Goal: Task Accomplishment & Management: Use online tool/utility

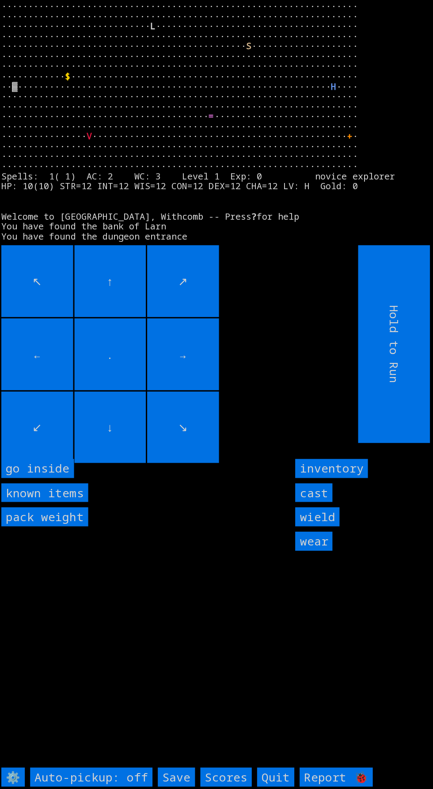
click at [54, 477] on inside "go inside" at bounding box center [37, 467] width 73 height 19
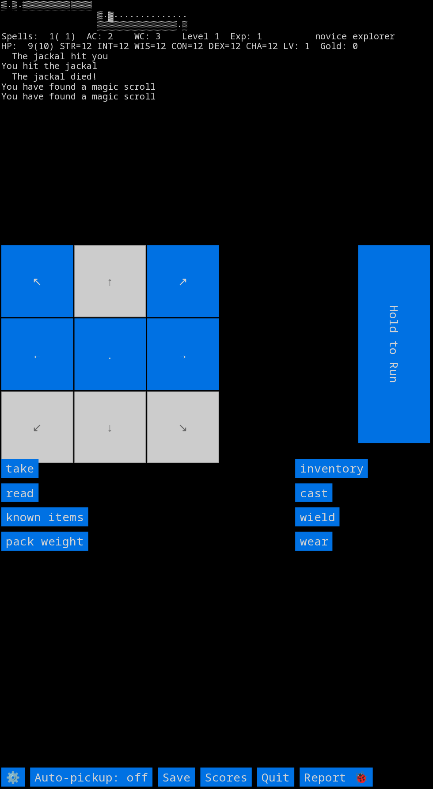
click at [31, 477] on input "take" at bounding box center [19, 467] width 37 height 19
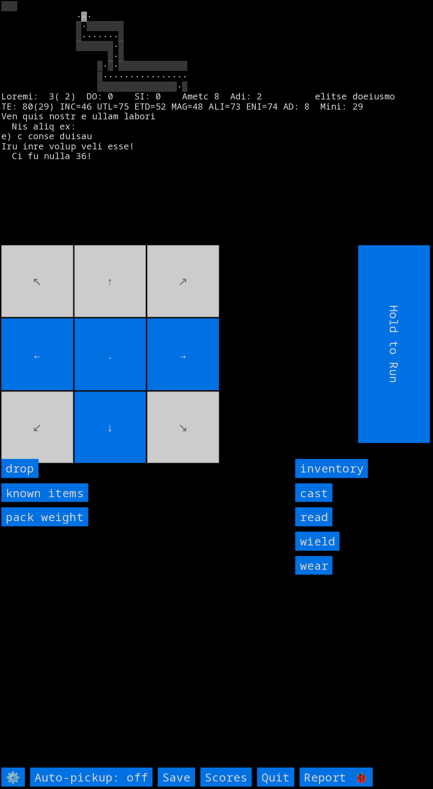
click at [124, 337] on movebuttons "↖ ↑ ↗ ← . → ↙ ↓ ↘" at bounding box center [159, 343] width 316 height 197
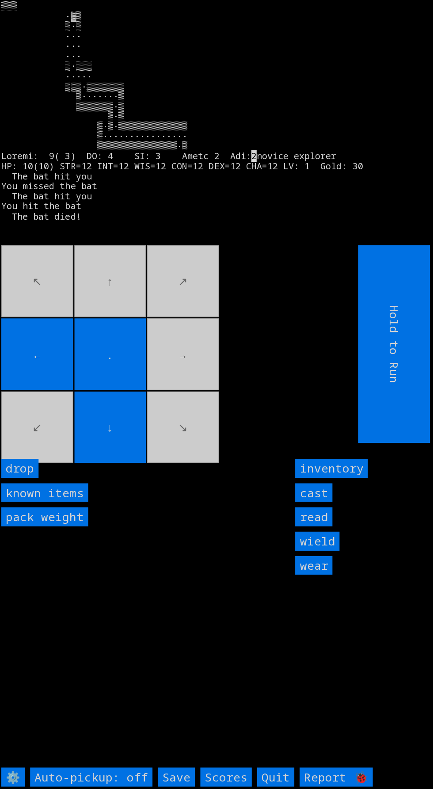
click at [314, 501] on input "cast" at bounding box center [312, 491] width 37 height 19
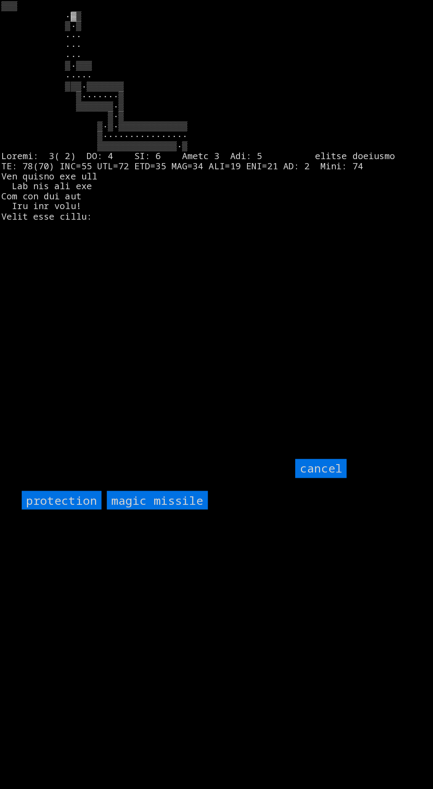
click at [65, 508] on input "protection" at bounding box center [62, 498] width 80 height 19
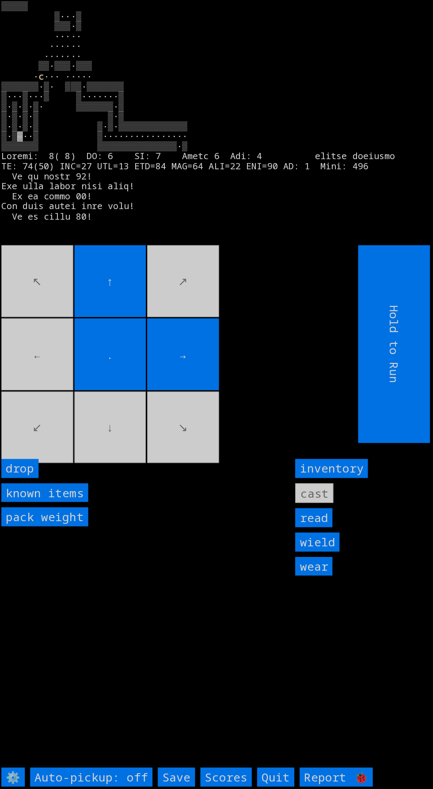
click at [192, 436] on movebuttons "↖ ↑ ↗ ← . → ↙ ↓ ↘" at bounding box center [159, 343] width 316 height 197
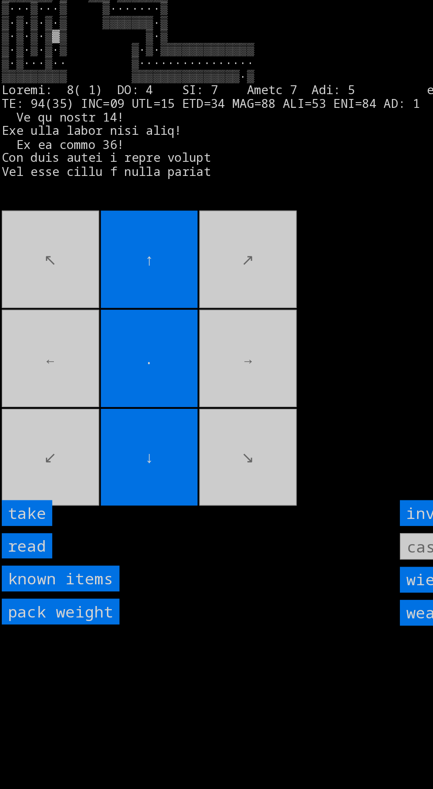
click at [28, 477] on input "take" at bounding box center [19, 467] width 37 height 19
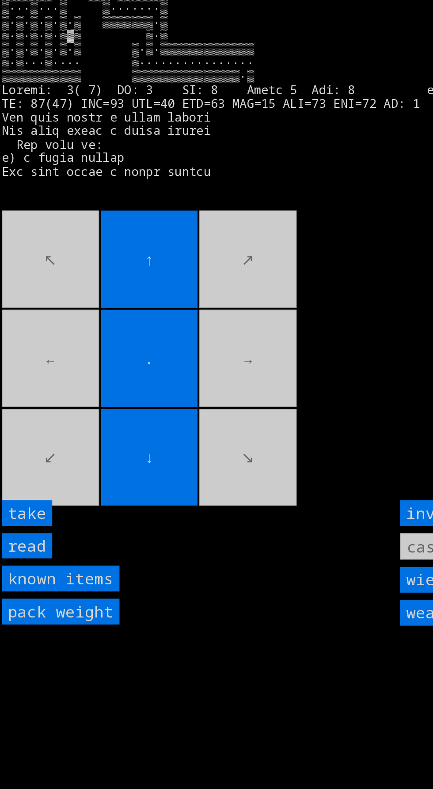
click at [33, 477] on input "take" at bounding box center [19, 467] width 37 height 19
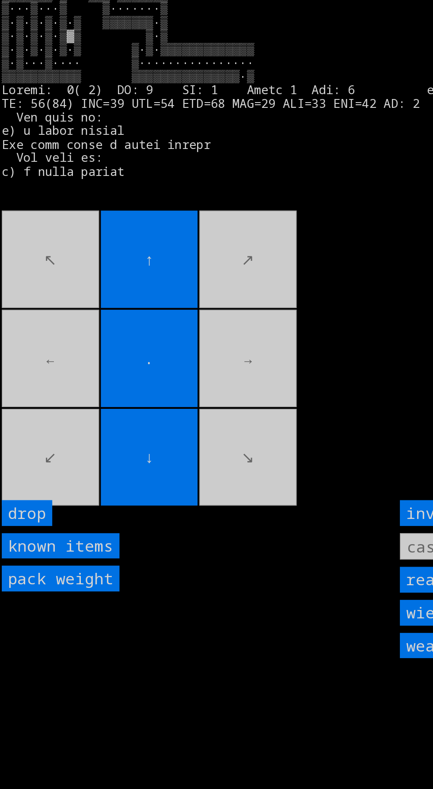
click at [108, 347] on input "." at bounding box center [110, 353] width 72 height 72
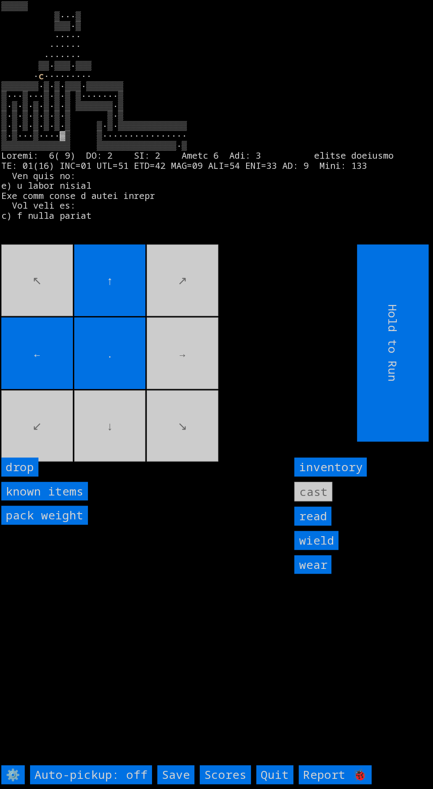
scroll to position [2, 0]
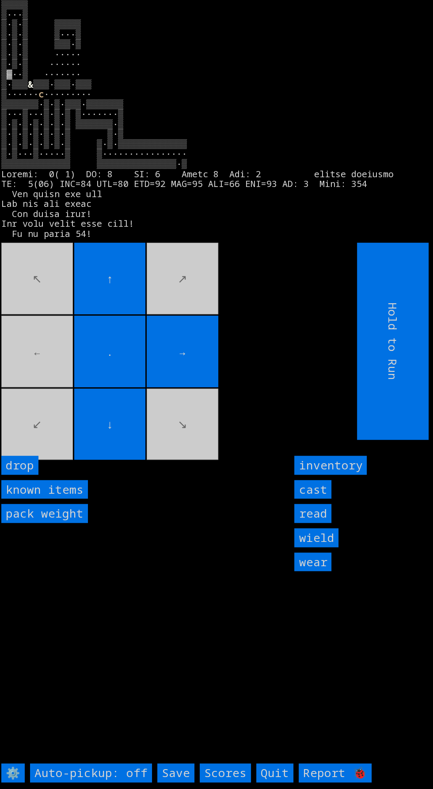
click at [311, 499] on input "cast" at bounding box center [312, 489] width 37 height 19
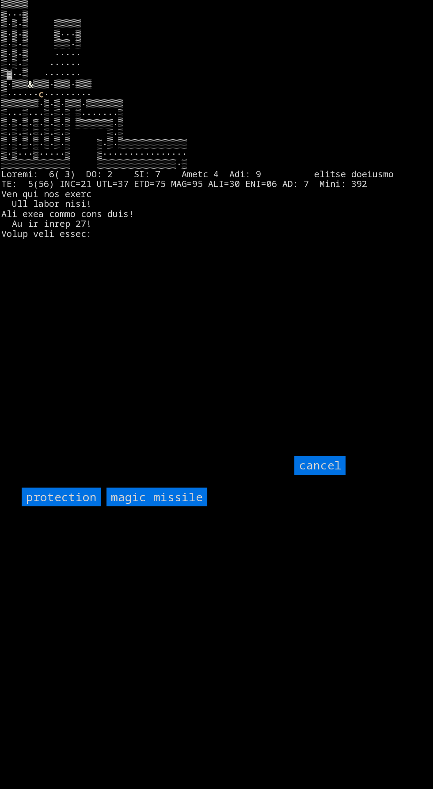
click at [69, 507] on input "protection" at bounding box center [62, 497] width 80 height 19
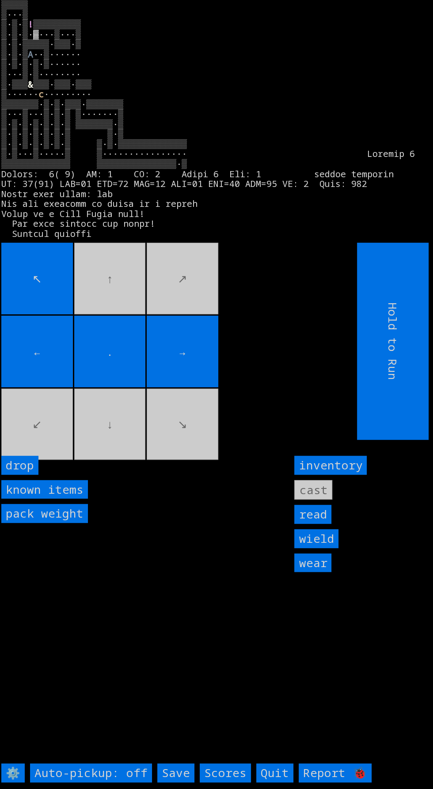
click at [87, 310] on movebuttons "↖ ↑ ↗ ← . → ↙ ↓ ↘" at bounding box center [159, 341] width 316 height 197
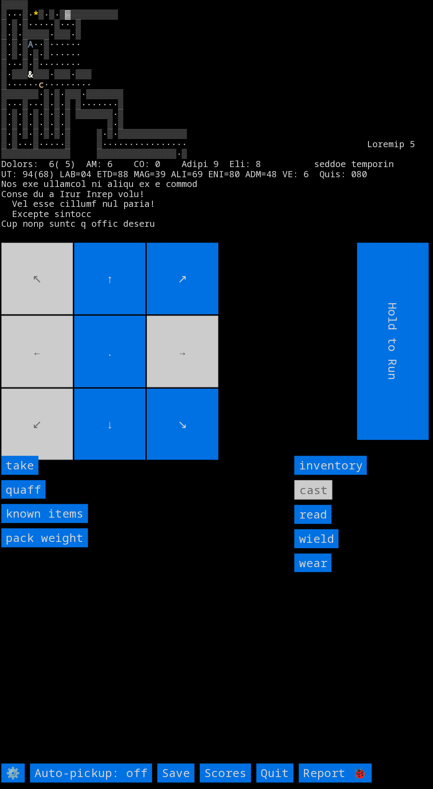
click at [31, 475] on input "take" at bounding box center [19, 465] width 37 height 19
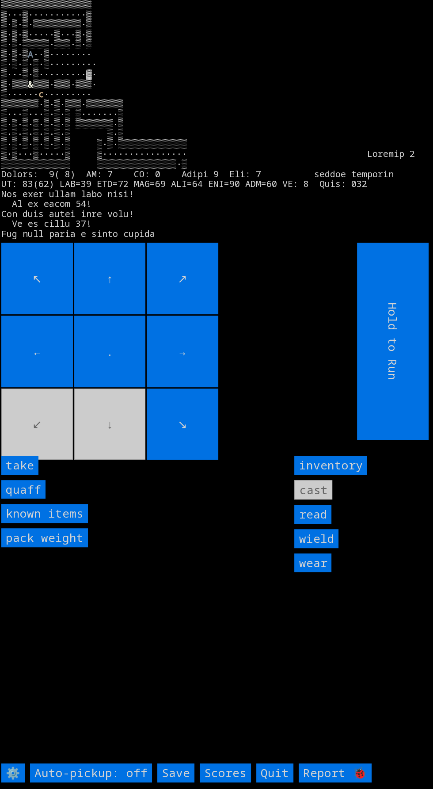
click at [33, 475] on input "take" at bounding box center [19, 465] width 37 height 19
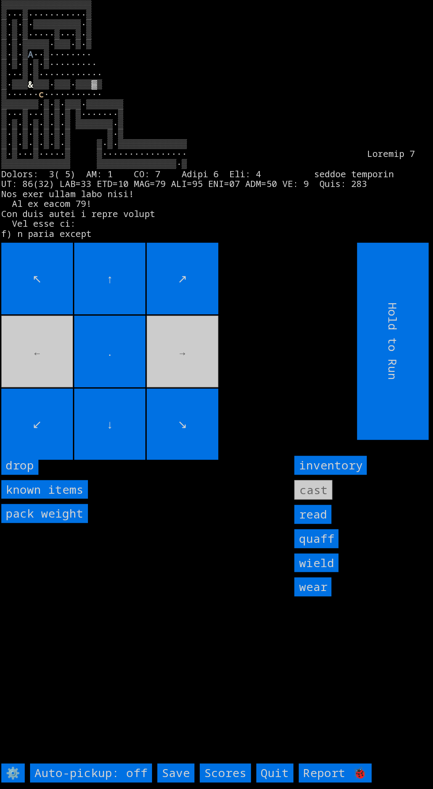
click at [195, 368] on movebuttons "↖ ↑ ↗ ← . → ↙ ↓ ↘" at bounding box center [159, 341] width 316 height 197
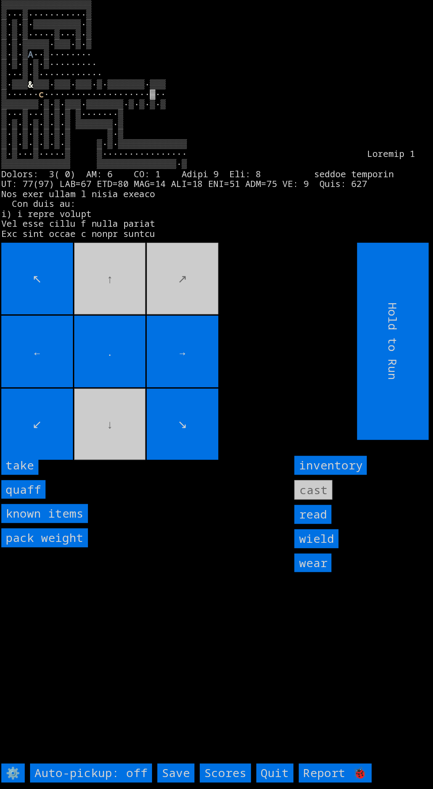
click at [34, 475] on input "take" at bounding box center [19, 465] width 37 height 19
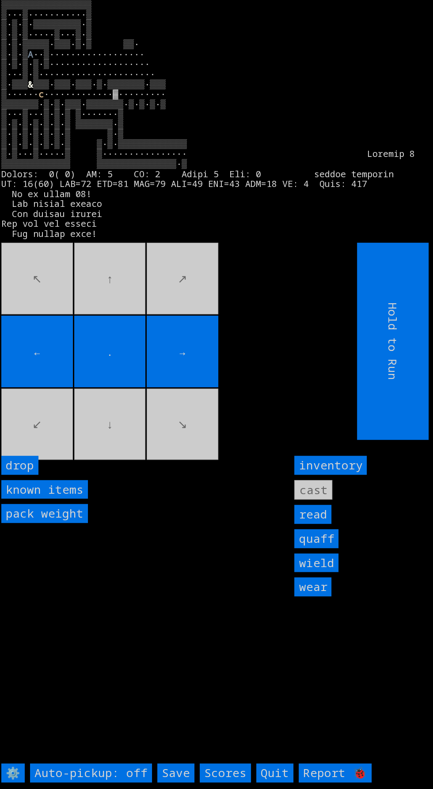
click at [214, 387] on input "→" at bounding box center [183, 352] width 72 height 72
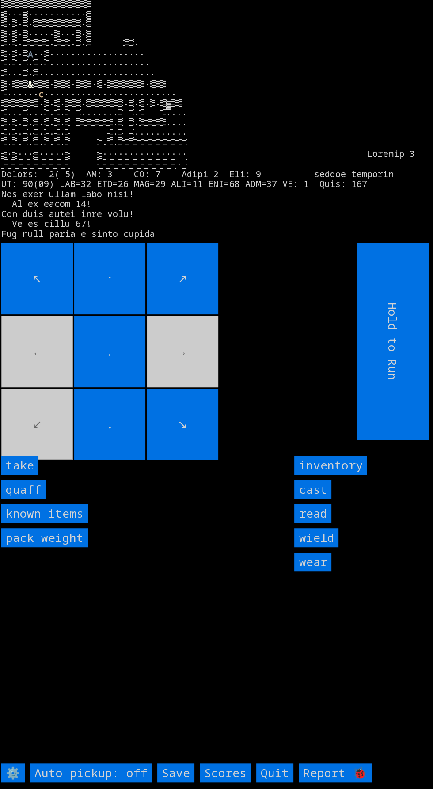
click at [30, 475] on input "take" at bounding box center [19, 465] width 37 height 19
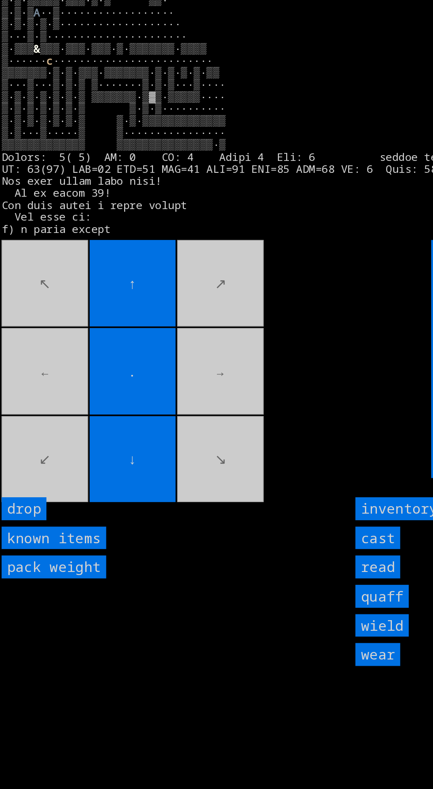
scroll to position [0, 0]
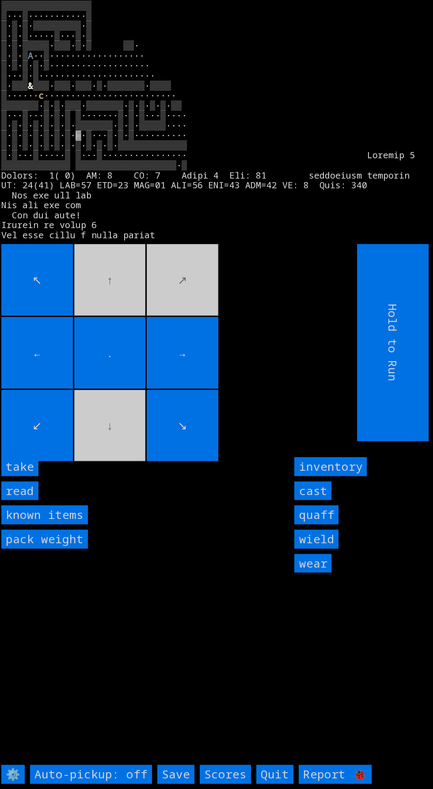
click at [31, 476] on input "take" at bounding box center [19, 466] width 37 height 19
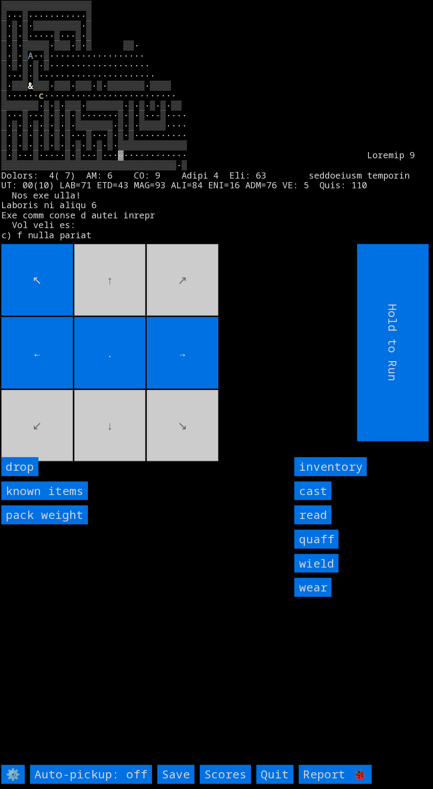
click at [34, 476] on input "drop" at bounding box center [19, 466] width 37 height 19
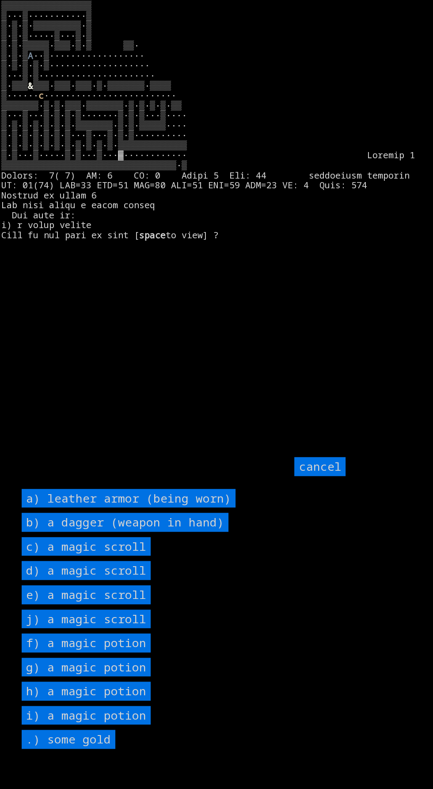
click at [141, 556] on scroll "c) a magic scroll" at bounding box center [86, 546] width 129 height 19
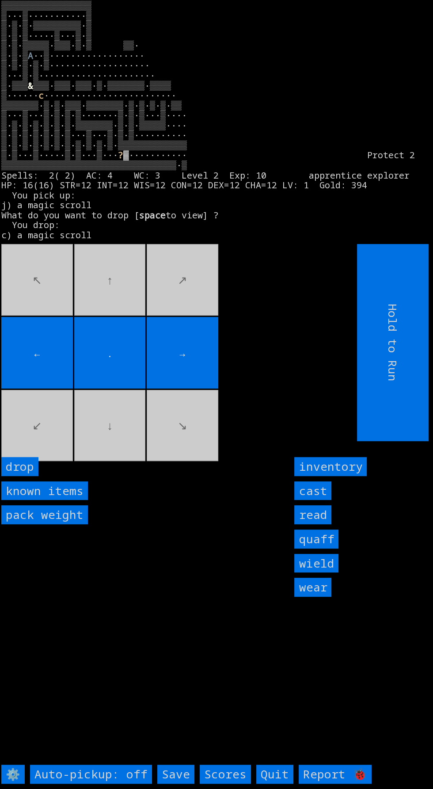
click at [36, 476] on input "drop" at bounding box center [19, 466] width 37 height 19
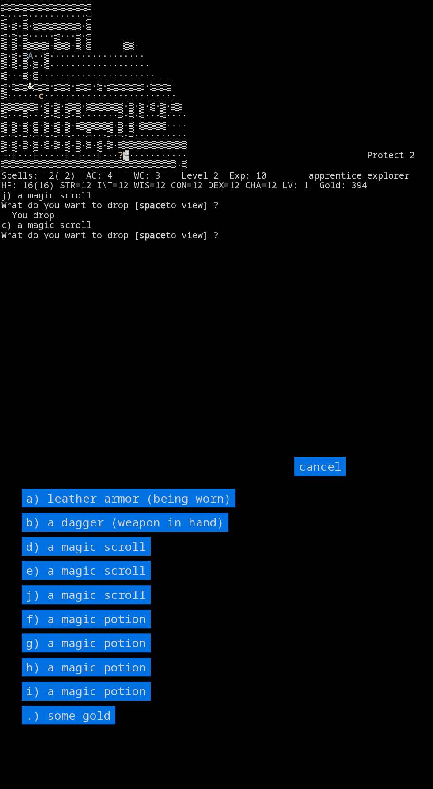
click at [142, 580] on scroll "e) a magic scroll" at bounding box center [86, 570] width 129 height 19
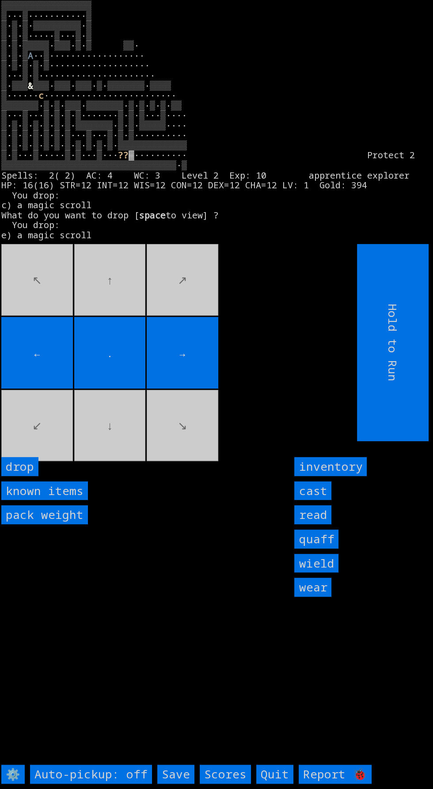
click at [32, 476] on input "drop" at bounding box center [19, 466] width 37 height 19
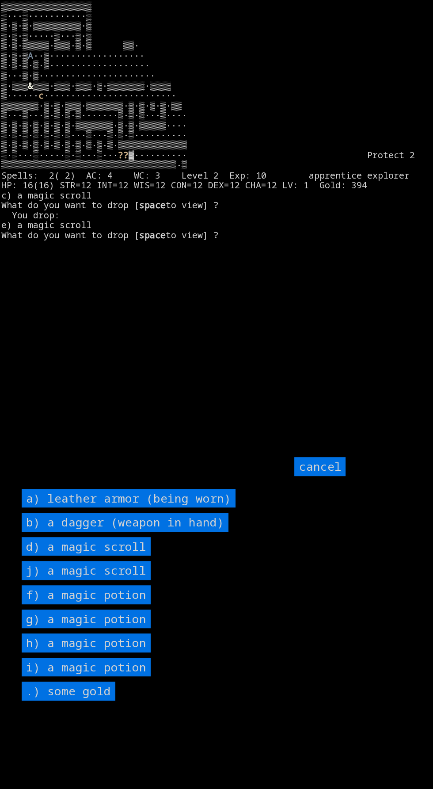
click at [137, 604] on potion "f) a magic potion" at bounding box center [86, 594] width 129 height 19
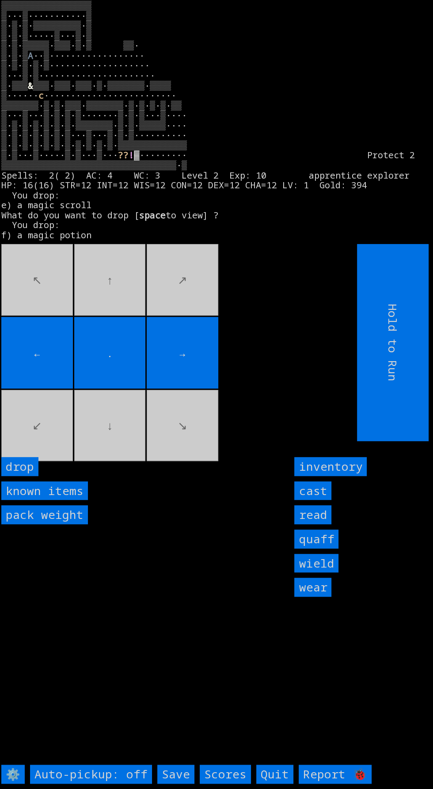
click at [32, 476] on input "drop" at bounding box center [19, 466] width 37 height 19
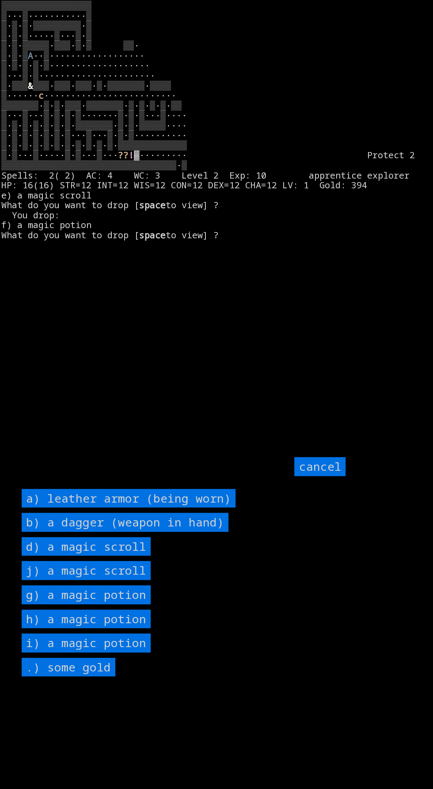
click at [134, 580] on scroll "j) a magic scroll" at bounding box center [86, 570] width 129 height 19
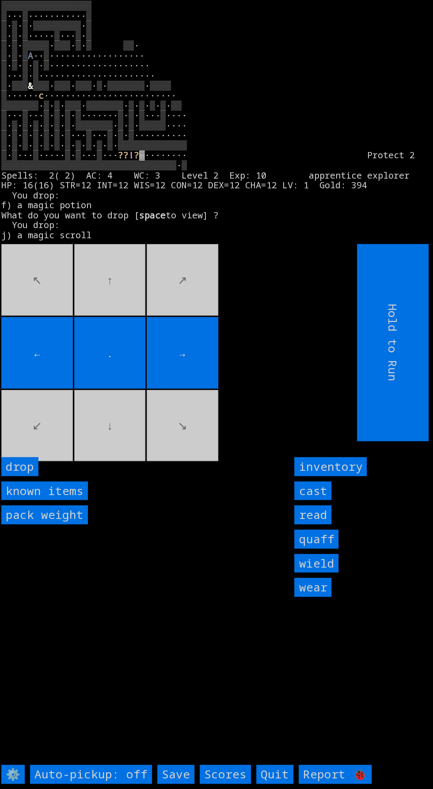
click at [32, 476] on input "drop" at bounding box center [19, 466] width 37 height 19
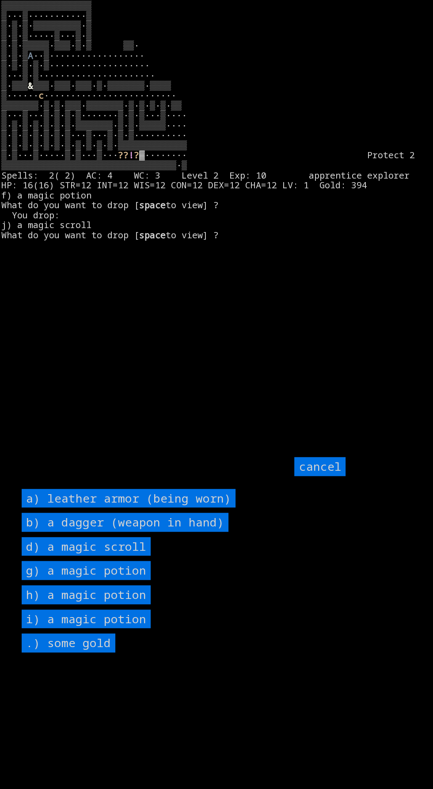
click at [143, 556] on scroll "d) a magic scroll" at bounding box center [86, 546] width 129 height 19
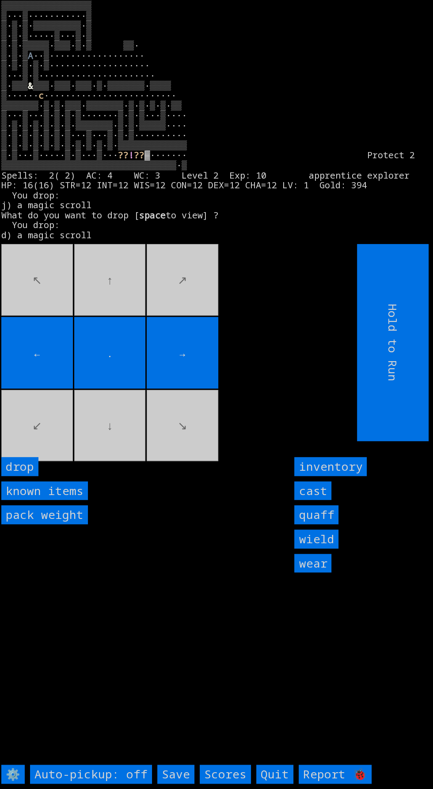
click at [33, 476] on input "drop" at bounding box center [19, 466] width 37 height 19
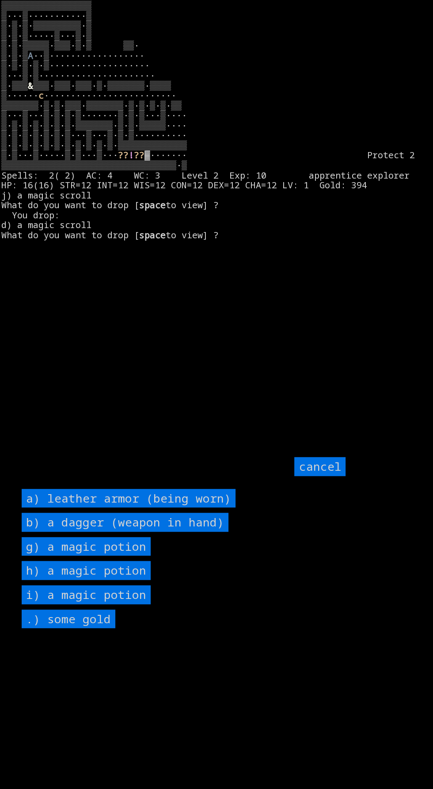
click at [132, 556] on potion "g) a magic potion" at bounding box center [86, 546] width 129 height 19
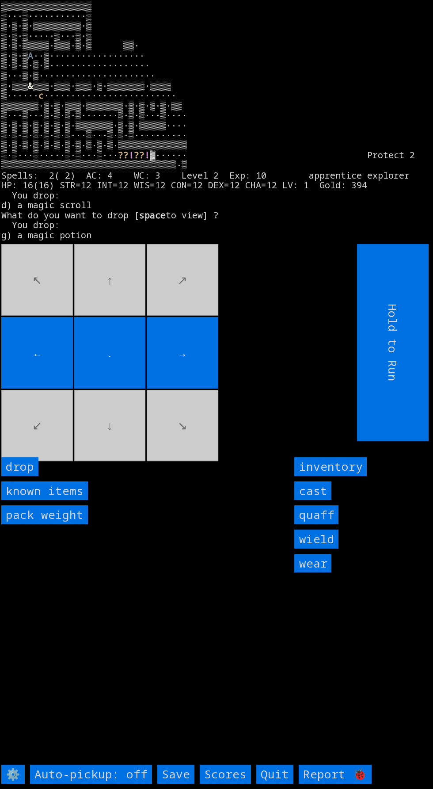
click at [35, 476] on input "drop" at bounding box center [19, 466] width 37 height 19
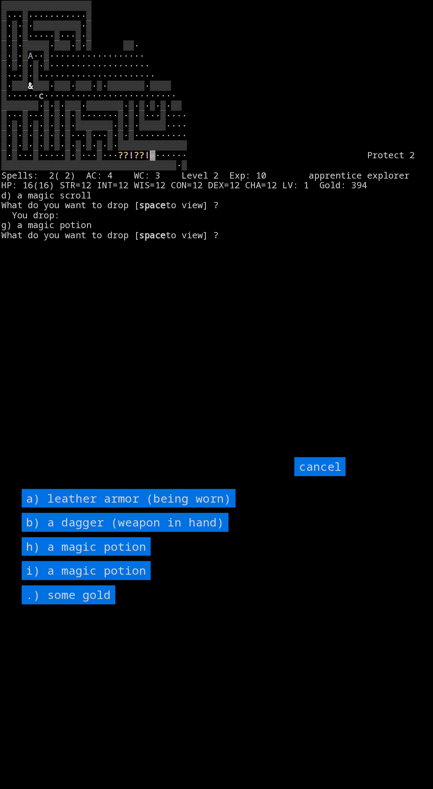
click at [140, 556] on potion "h) a magic potion" at bounding box center [86, 546] width 129 height 19
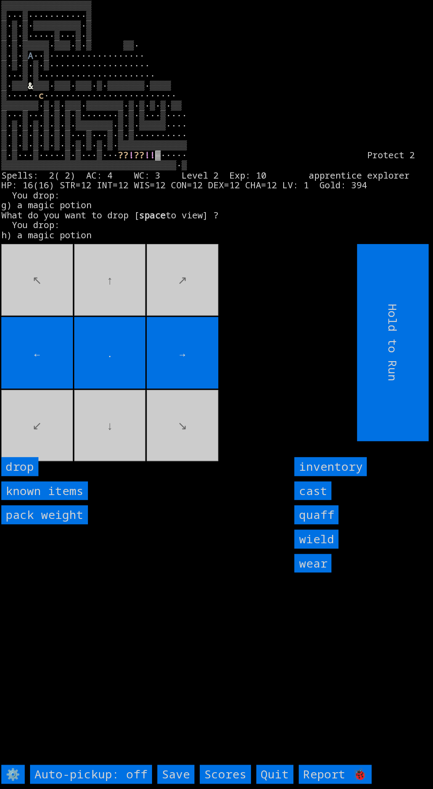
click at [31, 476] on input "drop" at bounding box center [19, 466] width 37 height 19
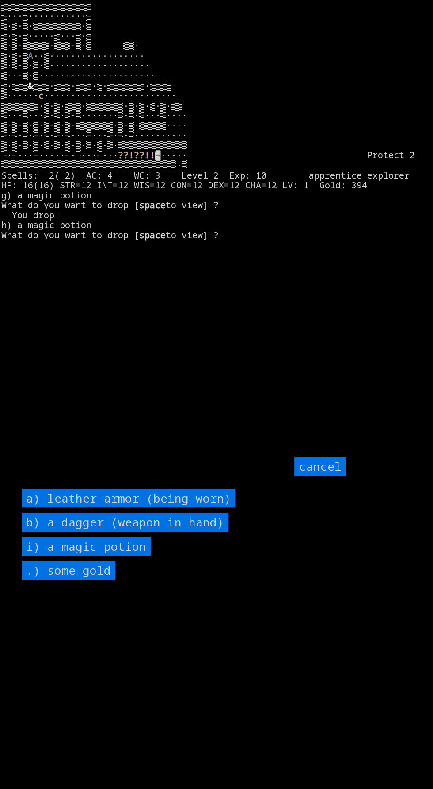
click at [147, 556] on potion "i) a magic potion" at bounding box center [86, 546] width 129 height 19
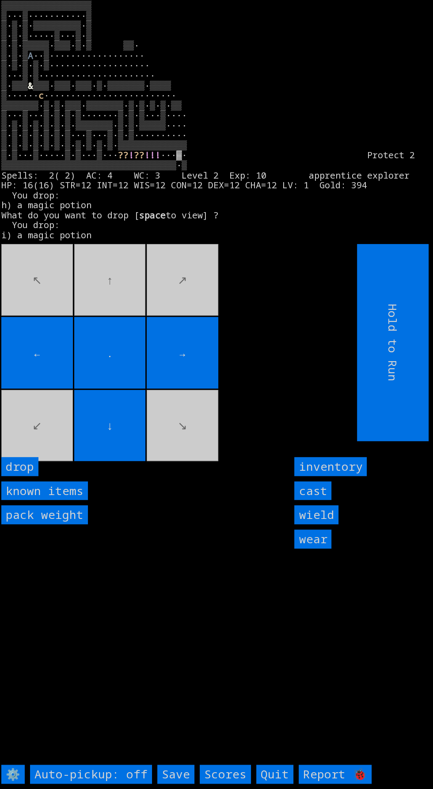
scroll to position [8, 0]
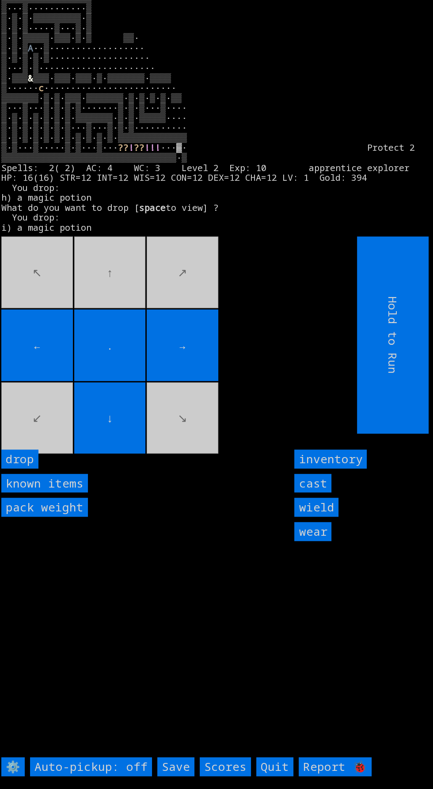
click at [181, 776] on input "Save" at bounding box center [175, 766] width 37 height 19
